Goal: Task Accomplishment & Management: Manage account settings

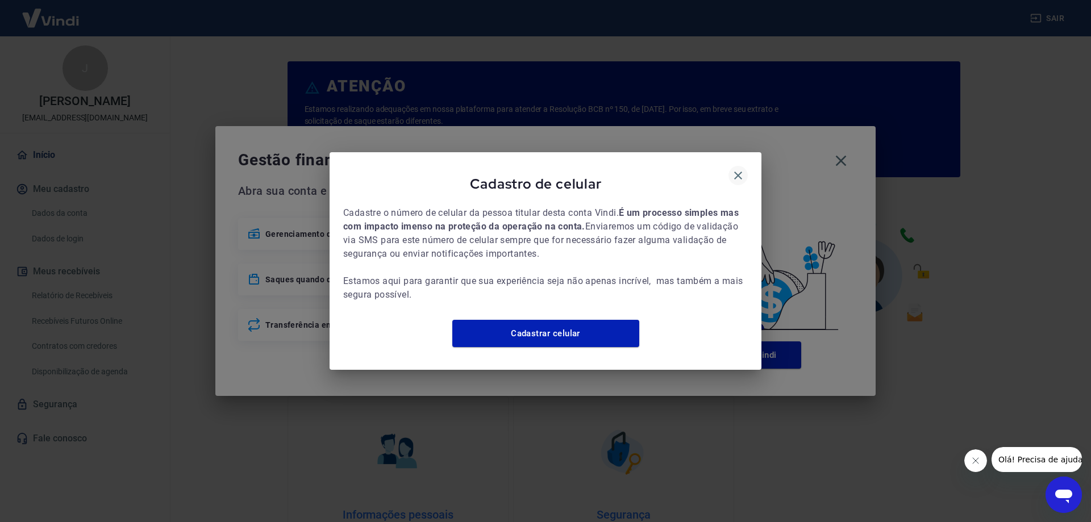
click at [739, 173] on icon "button" at bounding box center [738, 176] width 14 height 14
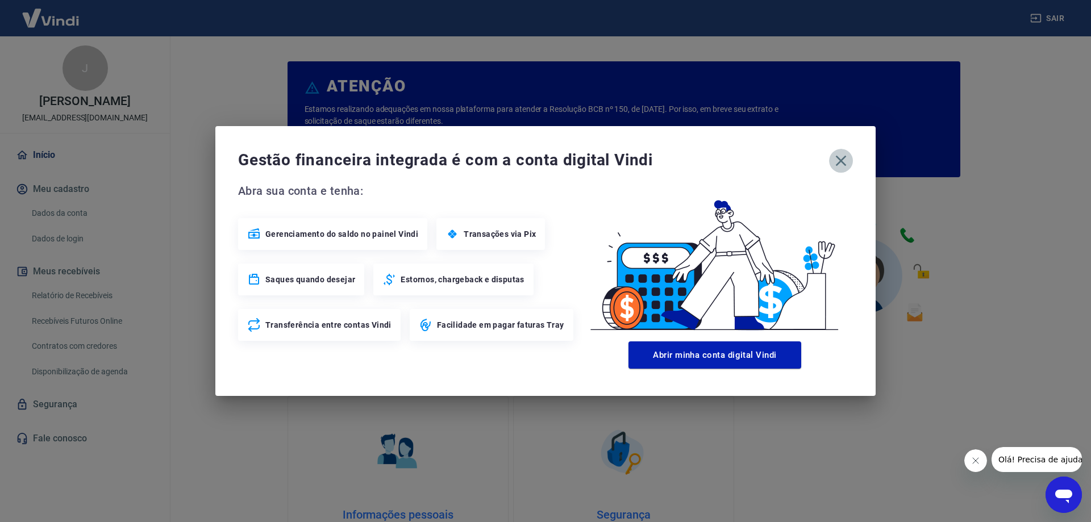
click at [846, 164] on icon "button" at bounding box center [841, 161] width 18 height 18
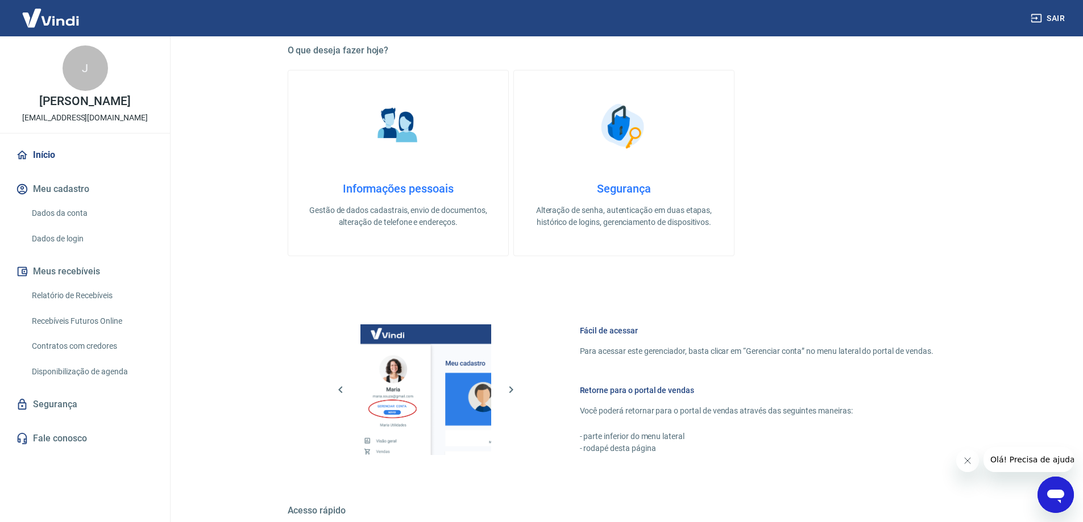
scroll to position [481, 0]
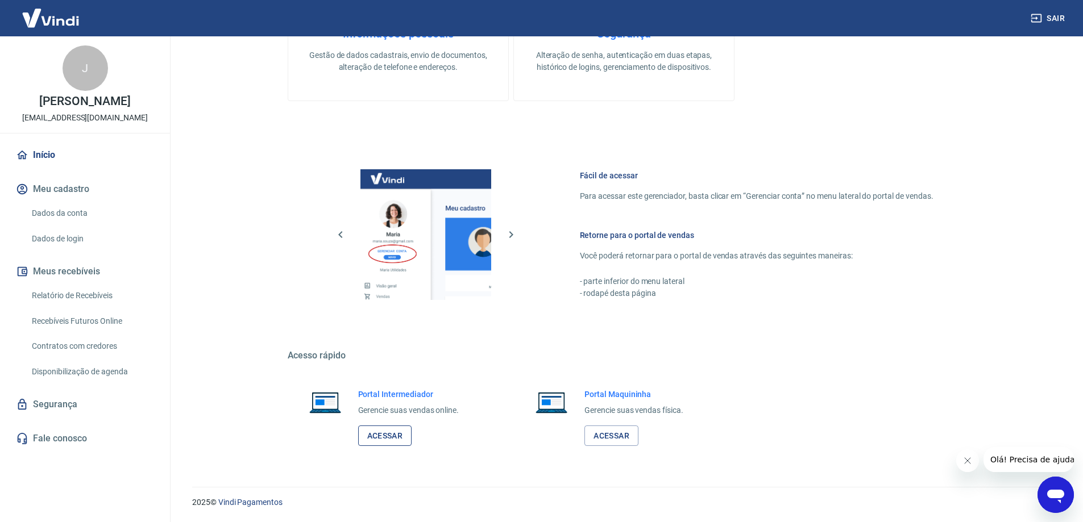
click at [380, 440] on link "Acessar" at bounding box center [385, 436] width 54 height 21
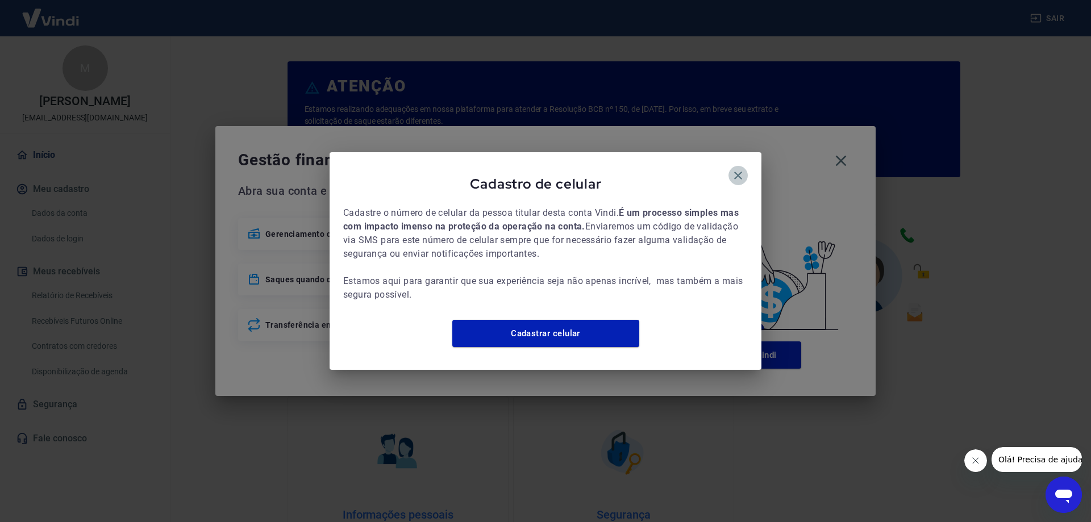
click at [735, 171] on icon "button" at bounding box center [738, 176] width 14 height 14
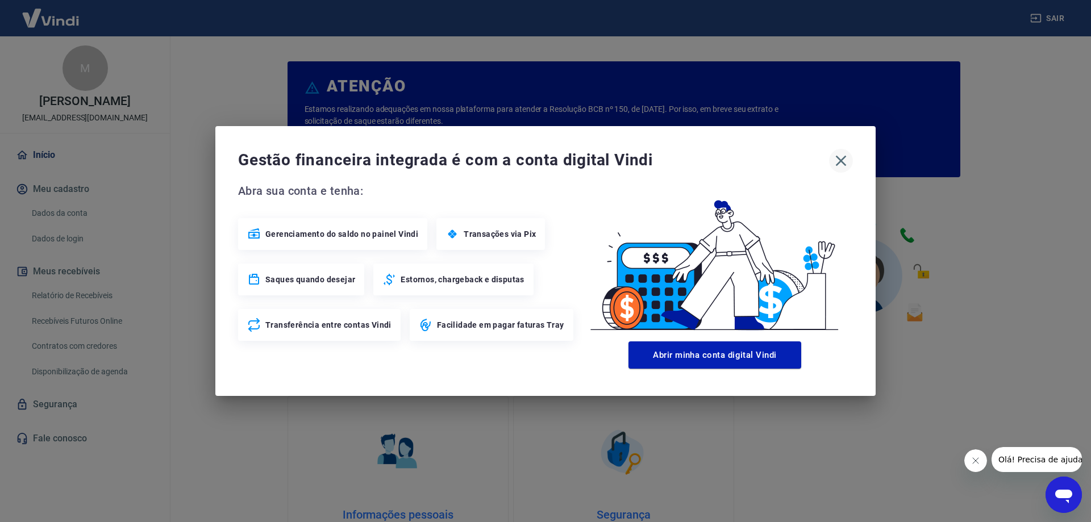
click at [830, 162] on div "Gestão financeira integrada é com a conta digital Vindi" at bounding box center [545, 161] width 615 height 24
click at [838, 163] on icon "button" at bounding box center [841, 161] width 18 height 18
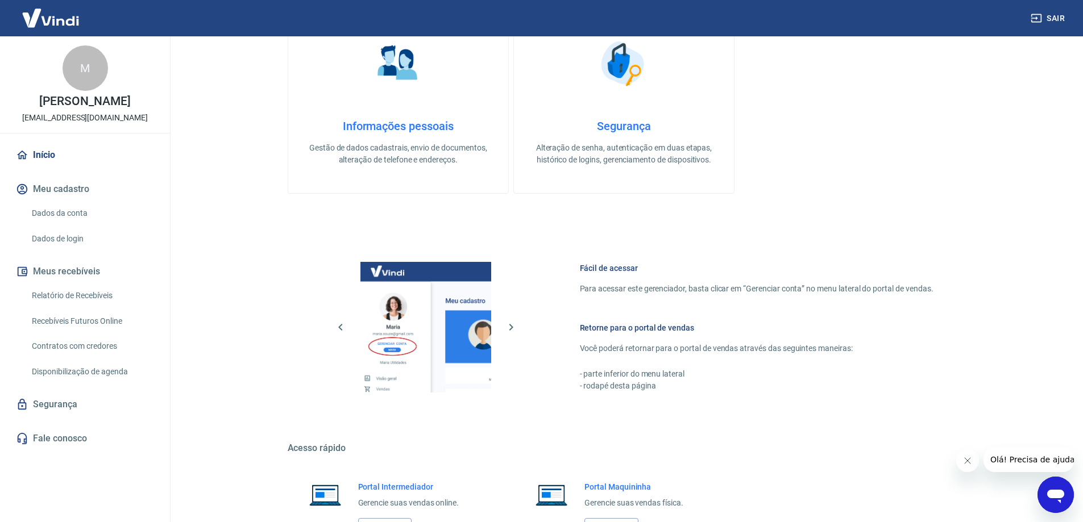
scroll to position [481, 0]
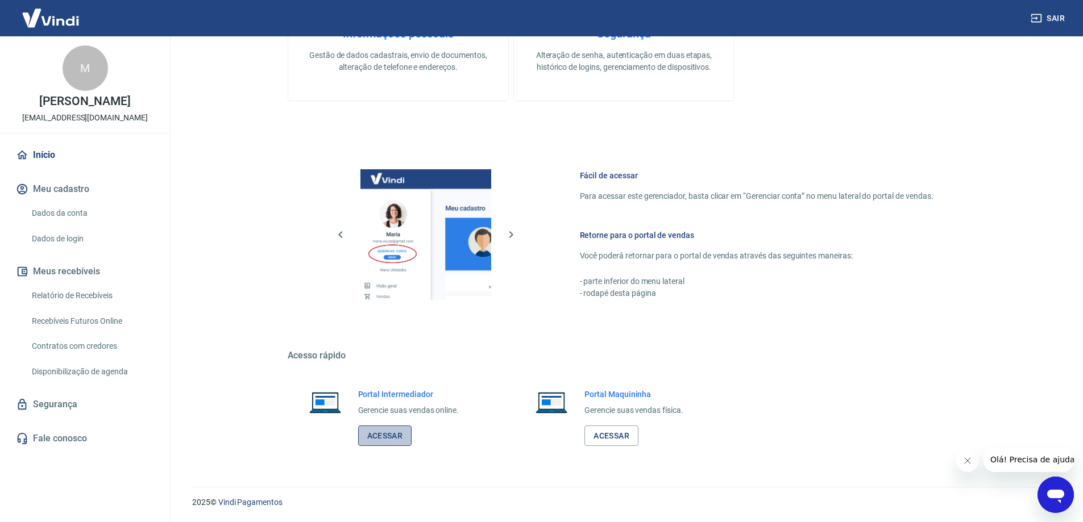
click at [397, 433] on link "Acessar" at bounding box center [385, 436] width 54 height 21
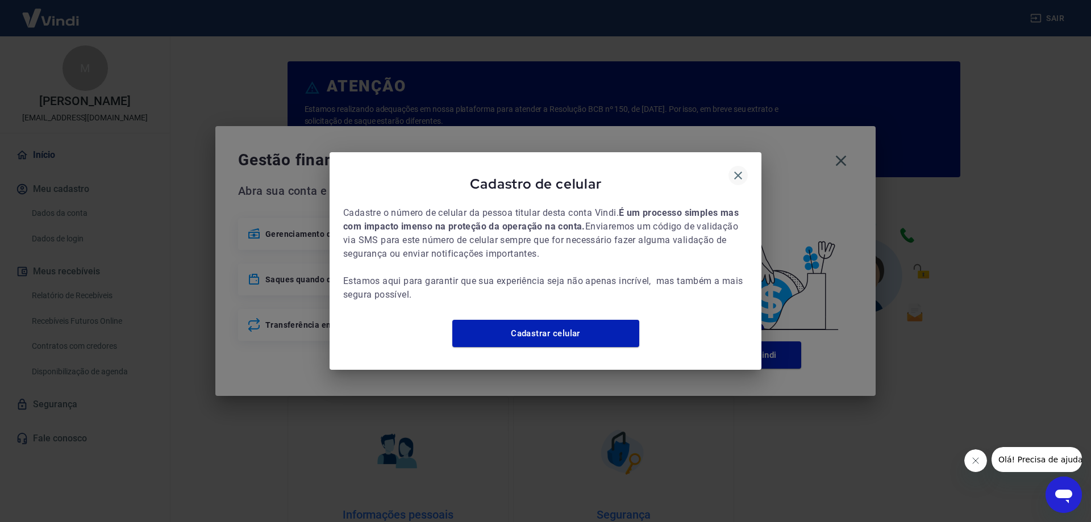
click at [734, 169] on icon "button" at bounding box center [738, 176] width 14 height 14
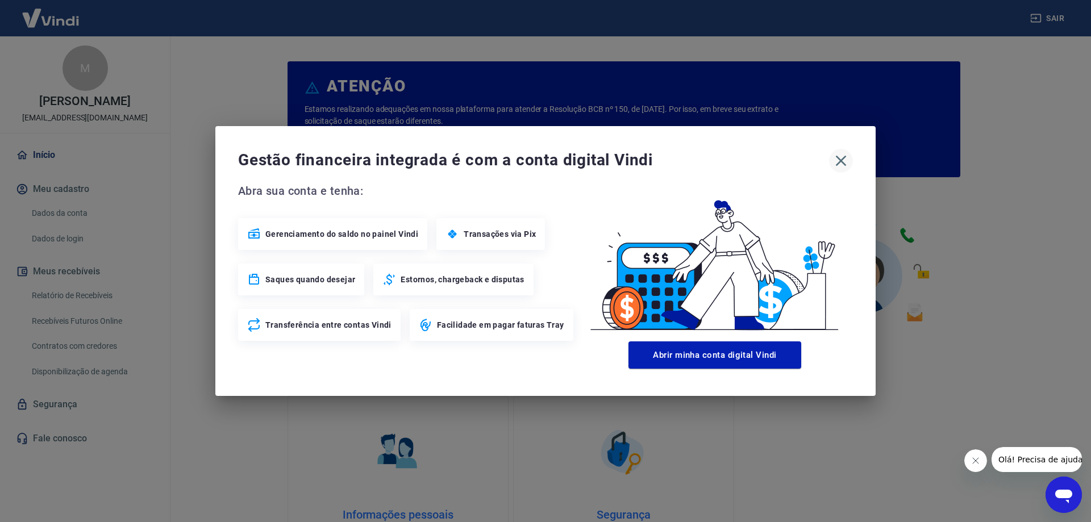
click at [843, 161] on icon "button" at bounding box center [841, 161] width 18 height 18
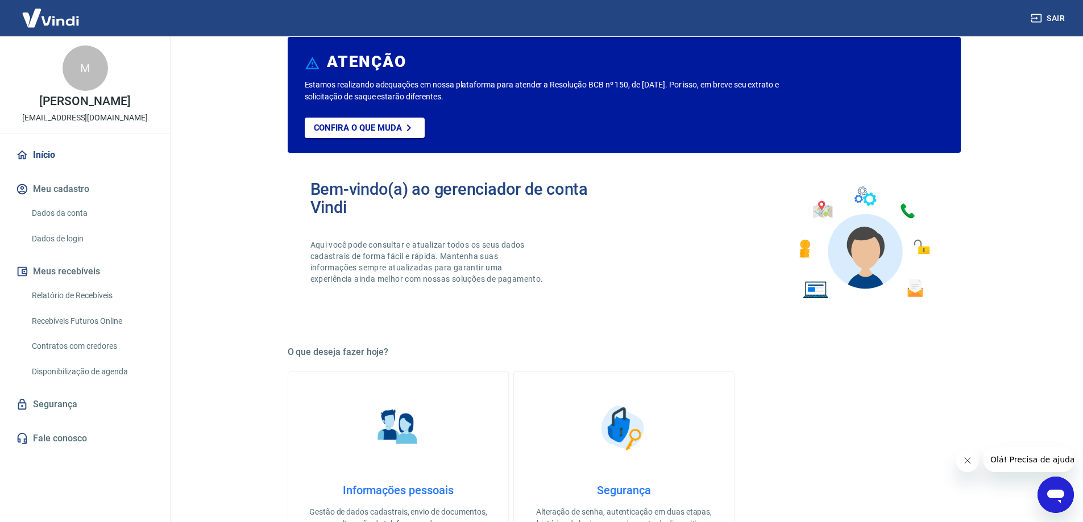
scroll to position [481, 0]
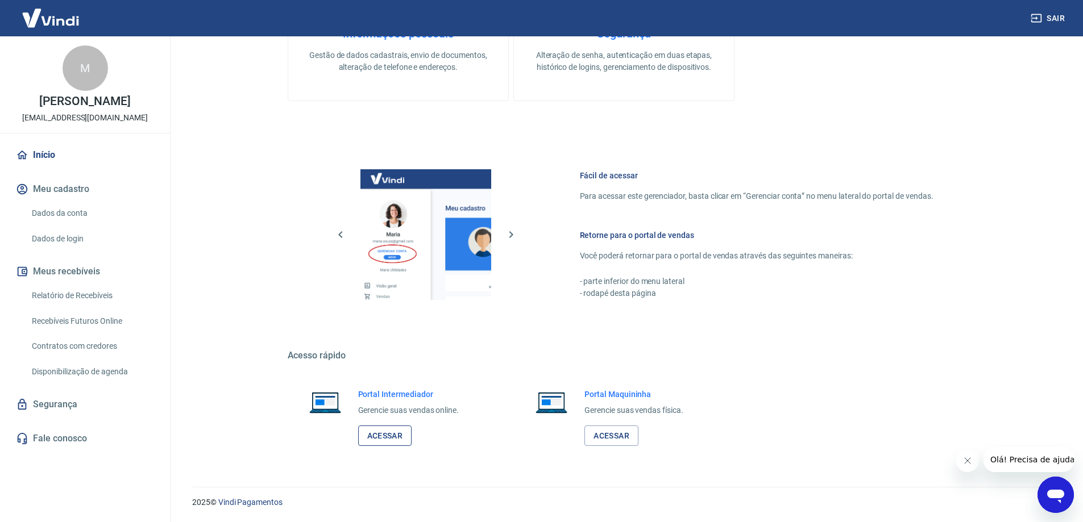
click at [393, 441] on link "Acessar" at bounding box center [385, 436] width 54 height 21
